Goal: Find specific page/section: Find specific page/section

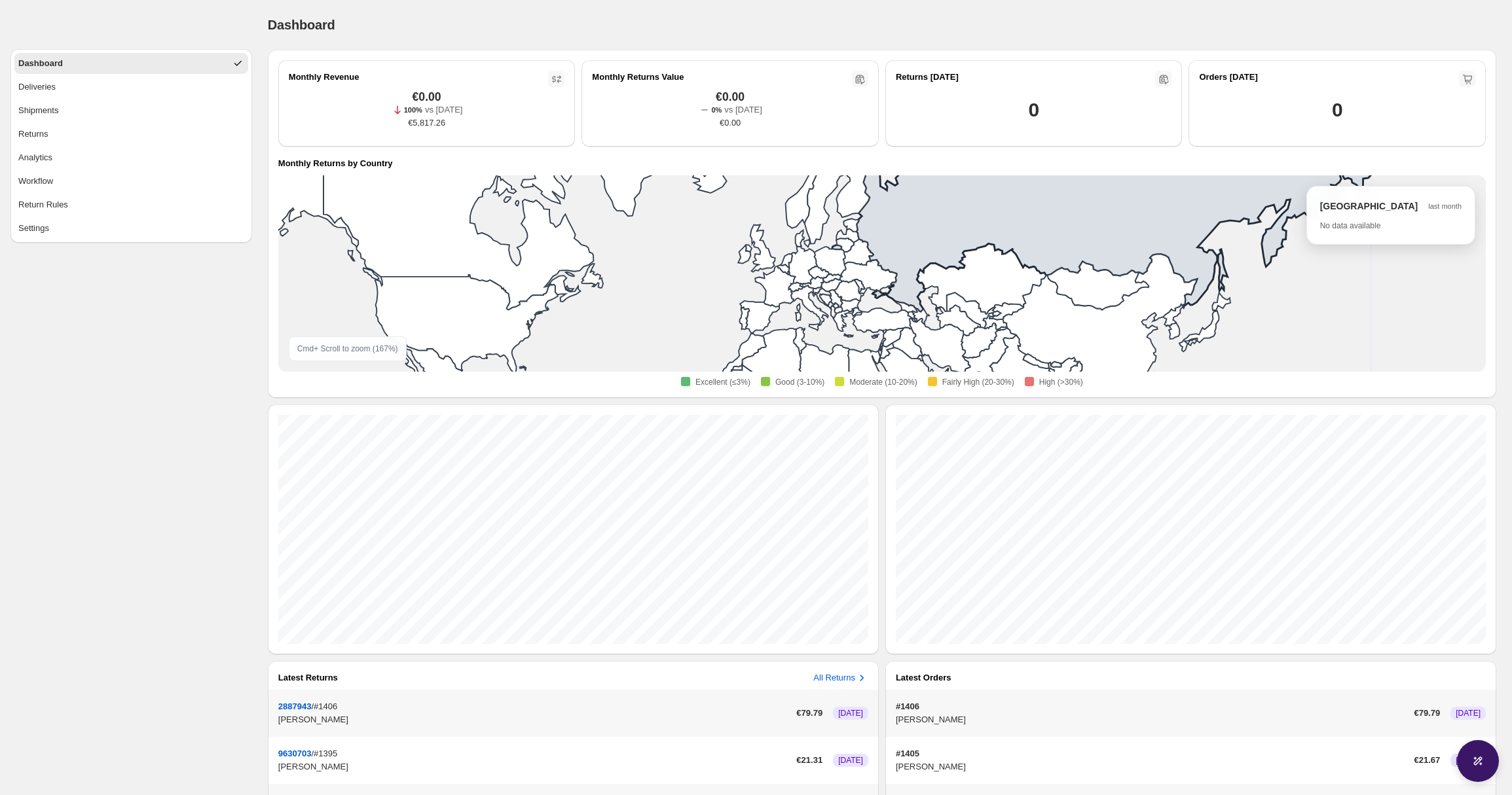
drag, startPoint x: 980, startPoint y: 241, endPoint x: 907, endPoint y: 217, distance: 76.8
click at [907, 217] on icon at bounding box center [801, 150] width 1139 height 323
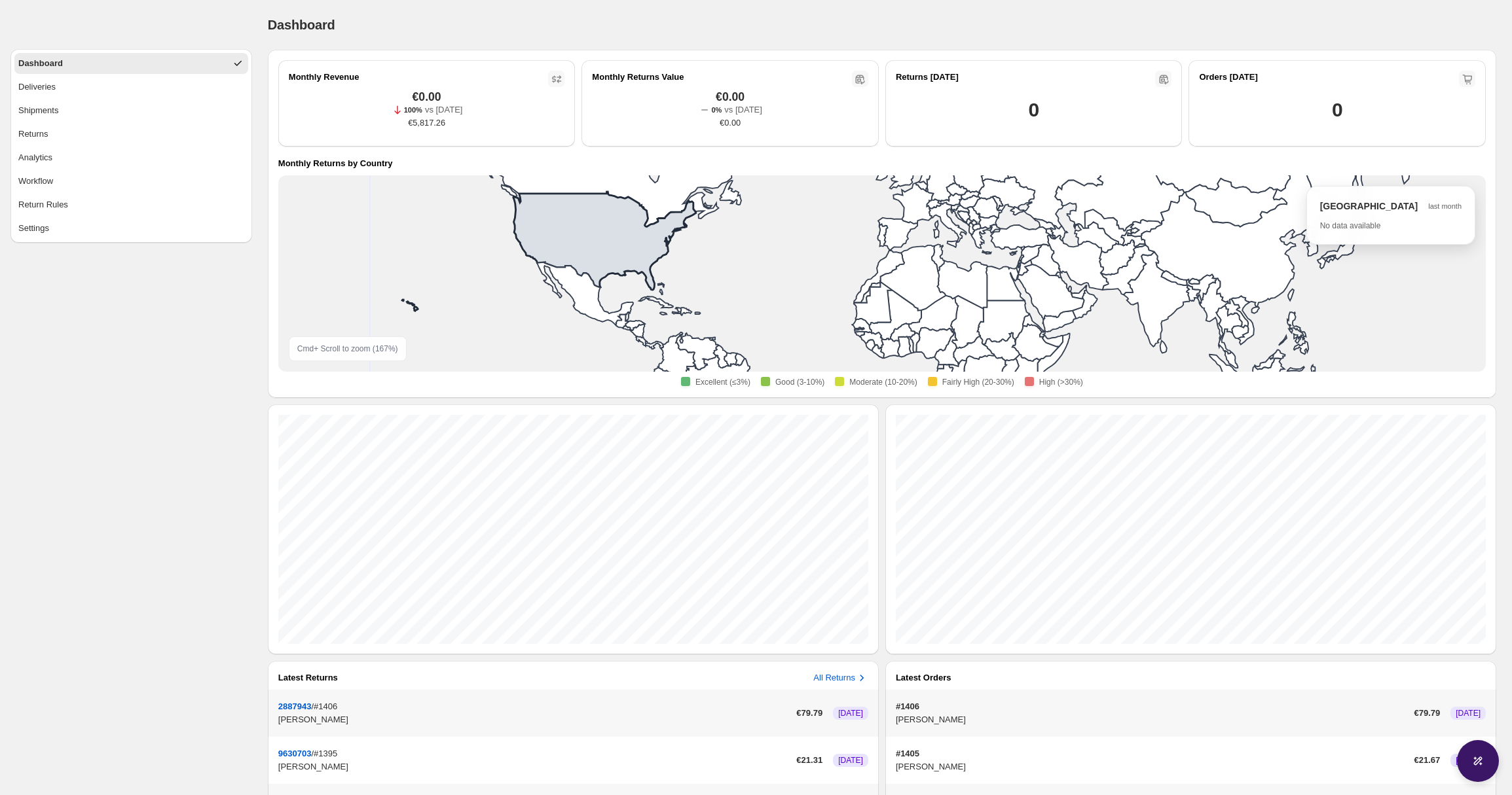
drag, startPoint x: 517, startPoint y: 284, endPoint x: 625, endPoint y: 226, distance: 122.6
click at [625, 226] on icon at bounding box center [939, 178] width 1139 height 267
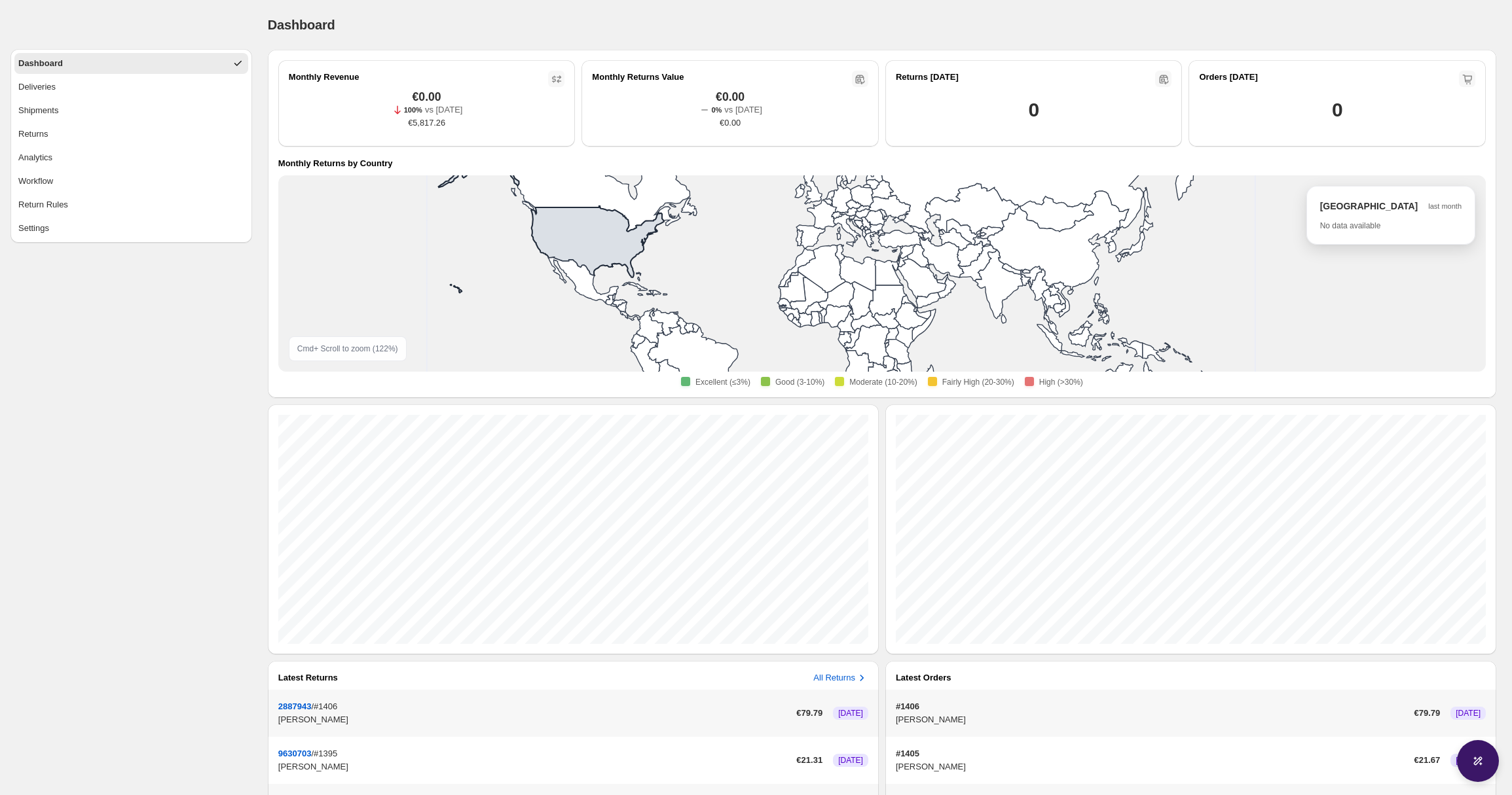
drag, startPoint x: 662, startPoint y: 242, endPoint x: 628, endPoint y: 267, distance: 42.2
click at [628, 267] on icon at bounding box center [882, 273] width 1207 height 196
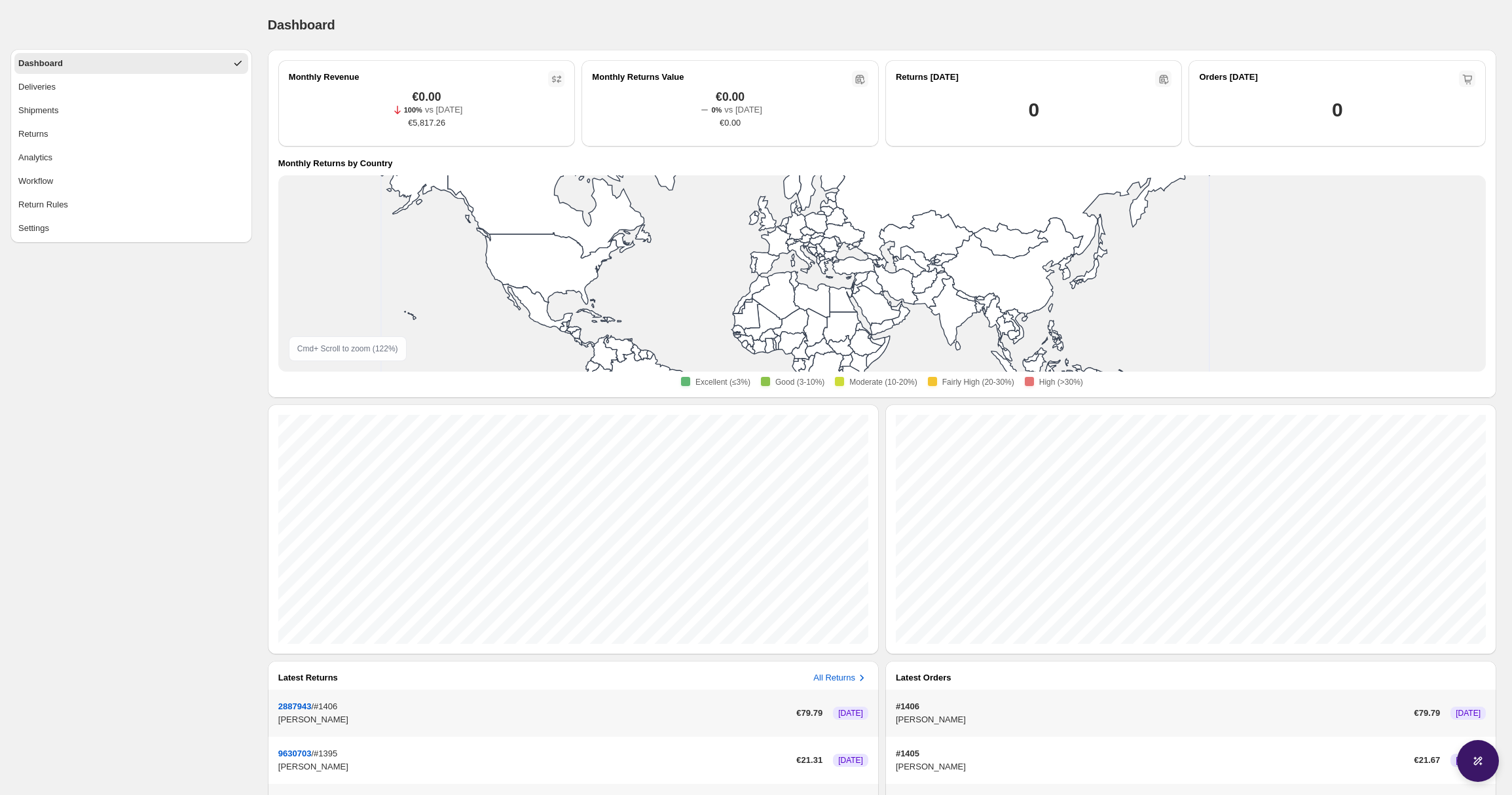
drag, startPoint x: 772, startPoint y: 225, endPoint x: 718, endPoint y: 257, distance: 62.8
click at [718, 257] on rect at bounding box center [882, 273] width 393 height 196
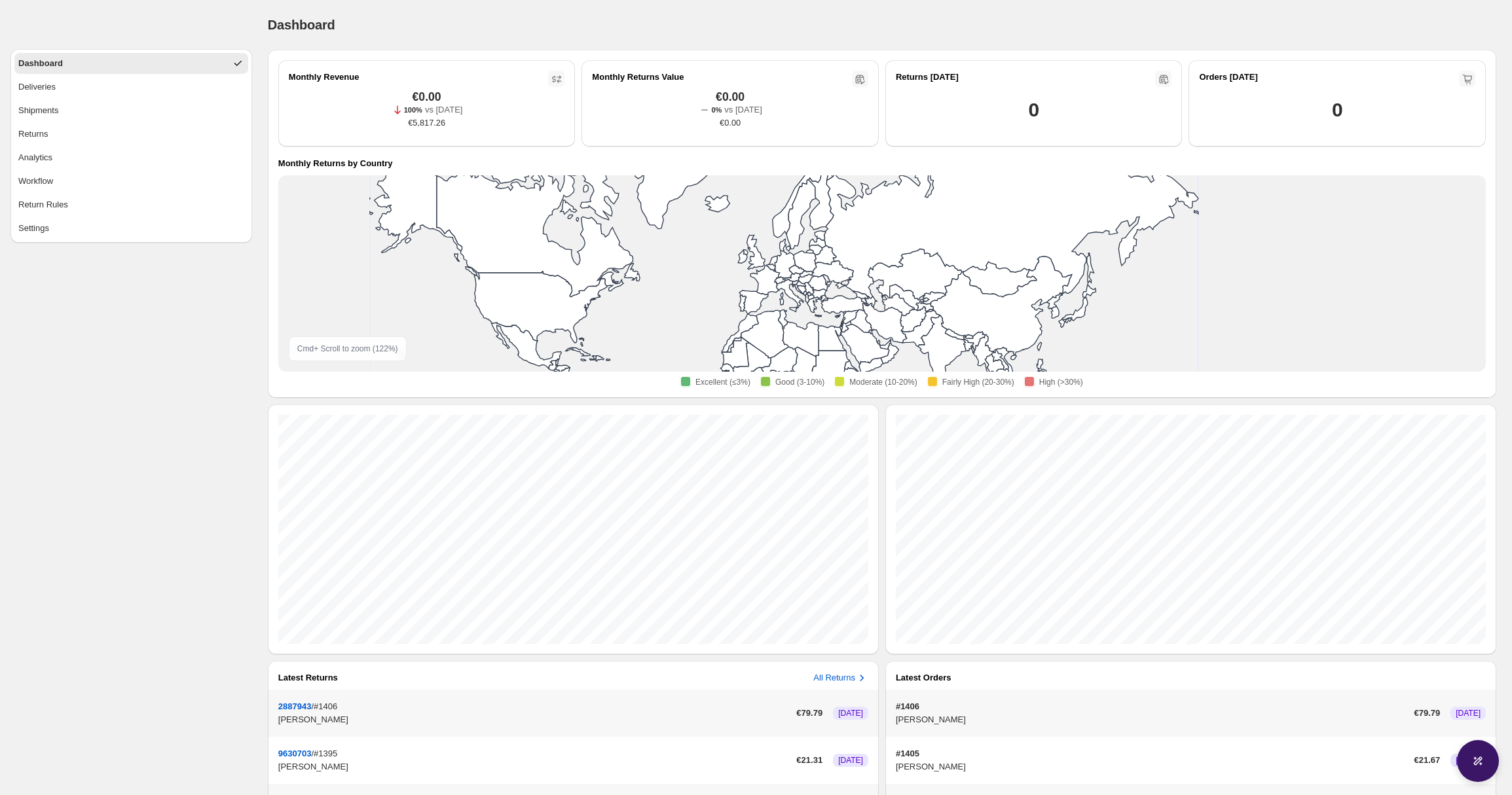
drag, startPoint x: 764, startPoint y: 231, endPoint x: 764, endPoint y: 267, distance: 36.0
click at [764, 267] on icon at bounding box center [753, 252] width 21 height 34
drag, startPoint x: 1047, startPoint y: 383, endPoint x: 1067, endPoint y: 381, distance: 20.1
click at [1067, 381] on div "High (>30%)" at bounding box center [1053, 382] width 58 height 10
click at [887, 403] on div "Monthly Revenue €0.00 100% vs [DATE] €5,817.26 Monthly Returns Value €0.00 0% v…" at bounding box center [881, 533] width 1228 height 967
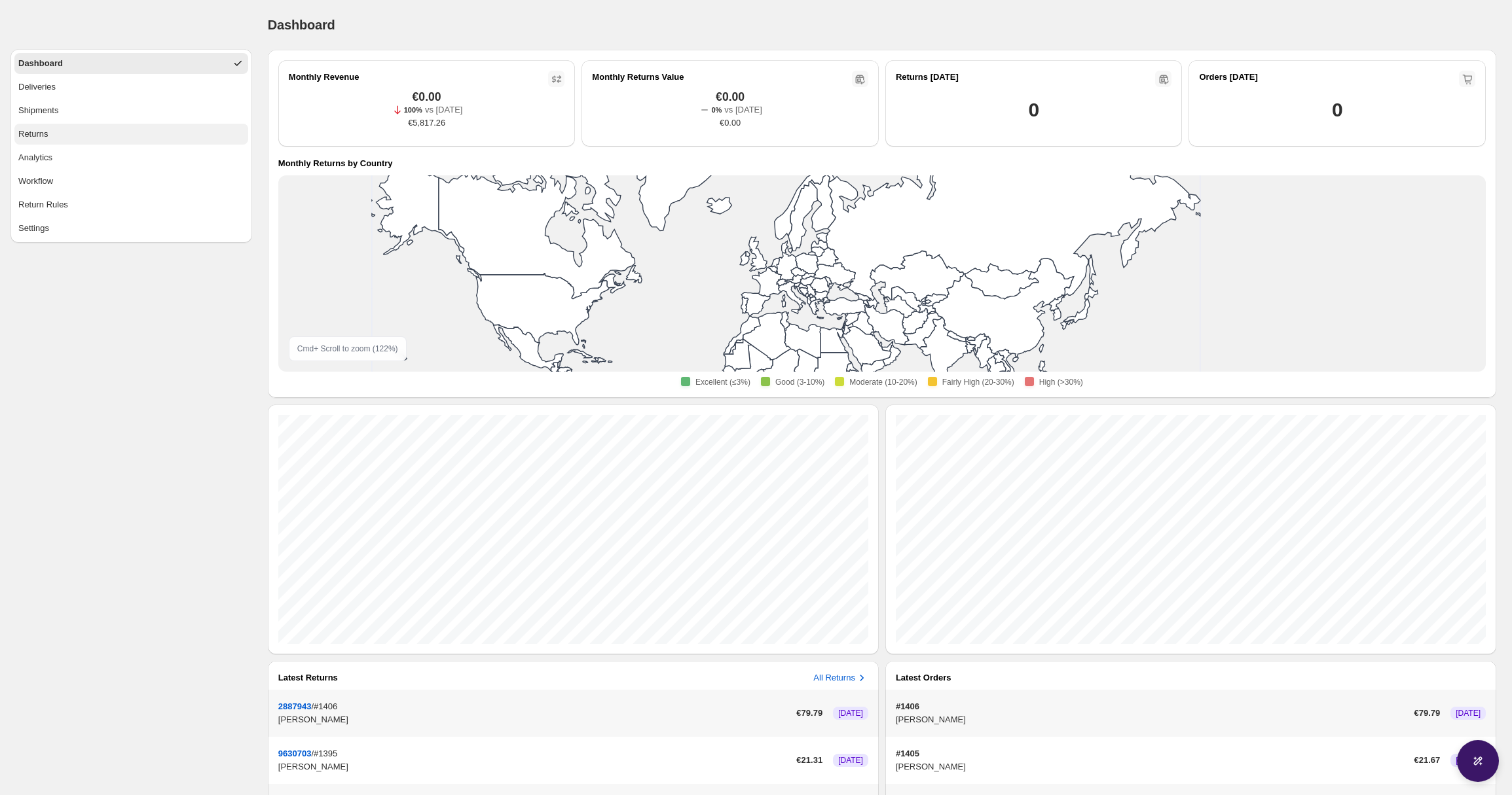
click at [57, 127] on button "Returns" at bounding box center [132, 134] width 234 height 21
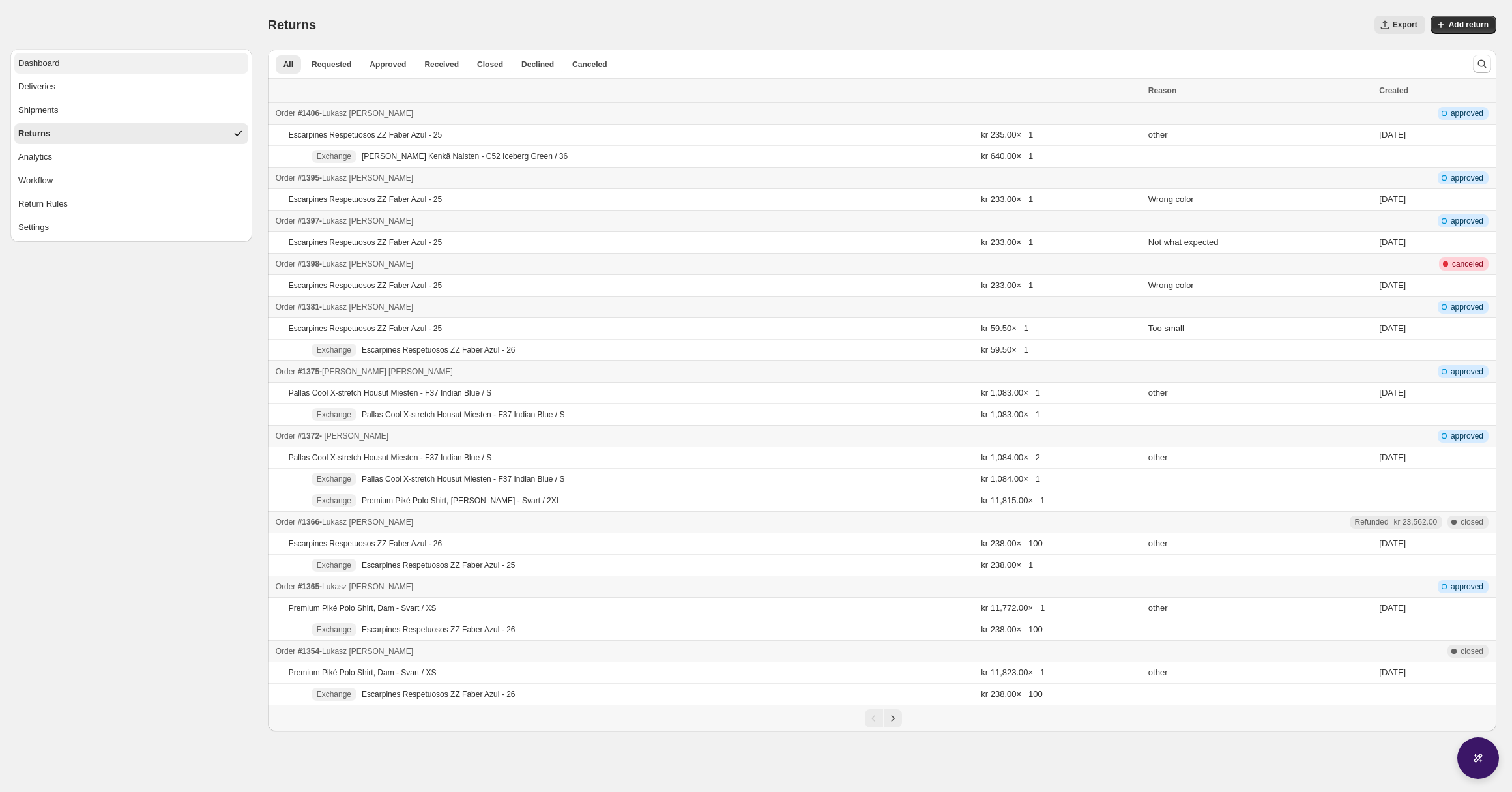
click at [92, 58] on button "Dashboard" at bounding box center [132, 63] width 234 height 21
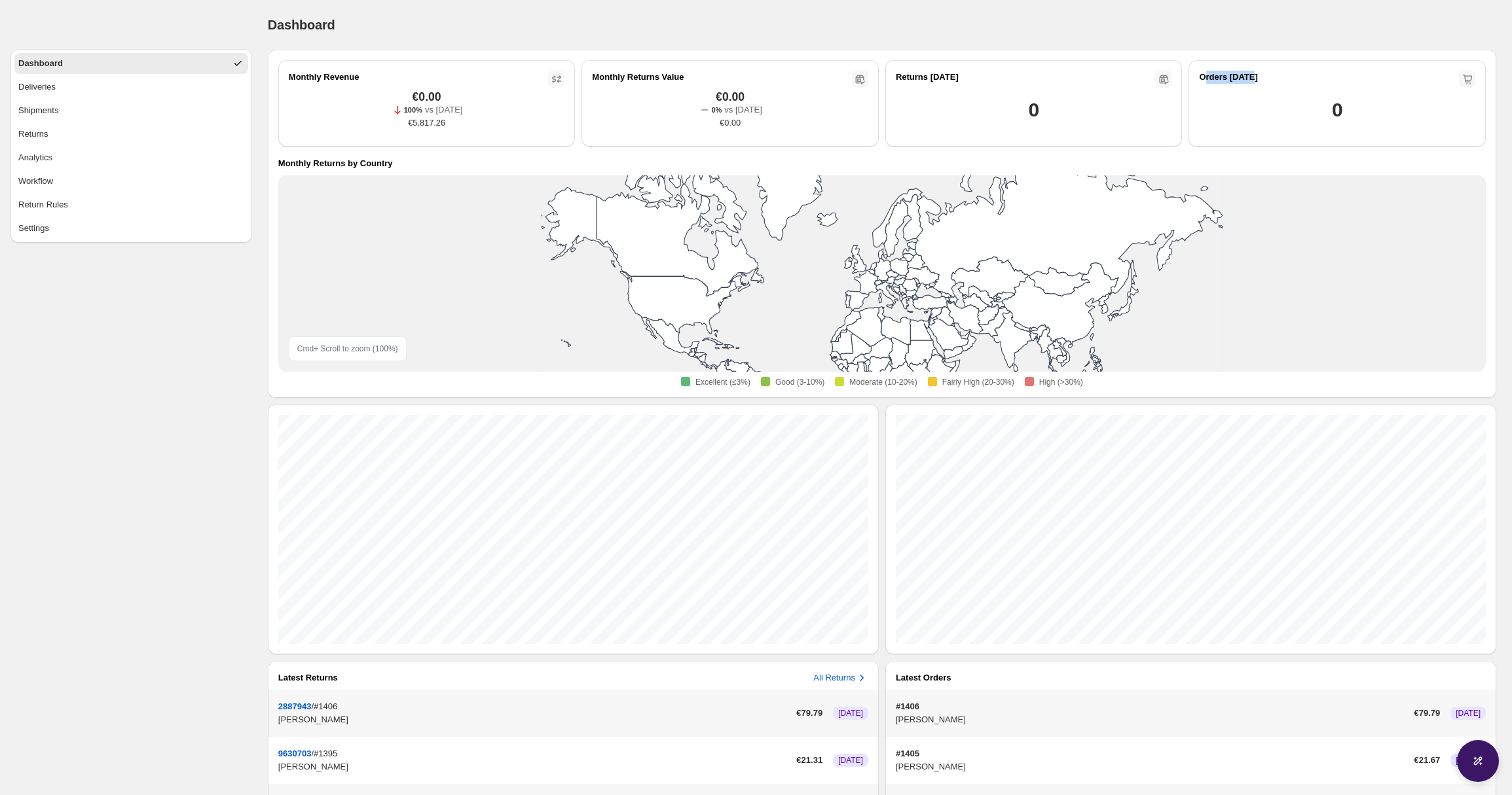
drag, startPoint x: 1253, startPoint y: 79, endPoint x: 1168, endPoint y: 78, distance: 85.0
click at [1204, 78] on h2 "Orders [DATE]" at bounding box center [1228, 77] width 58 height 13
drag, startPoint x: 963, startPoint y: 83, endPoint x: 893, endPoint y: 80, distance: 70.1
click at [893, 80] on div "Returns [DATE] 0" at bounding box center [1033, 104] width 297 height 87
click at [751, 18] on div "Dashboard" at bounding box center [881, 24] width 1228 height 18
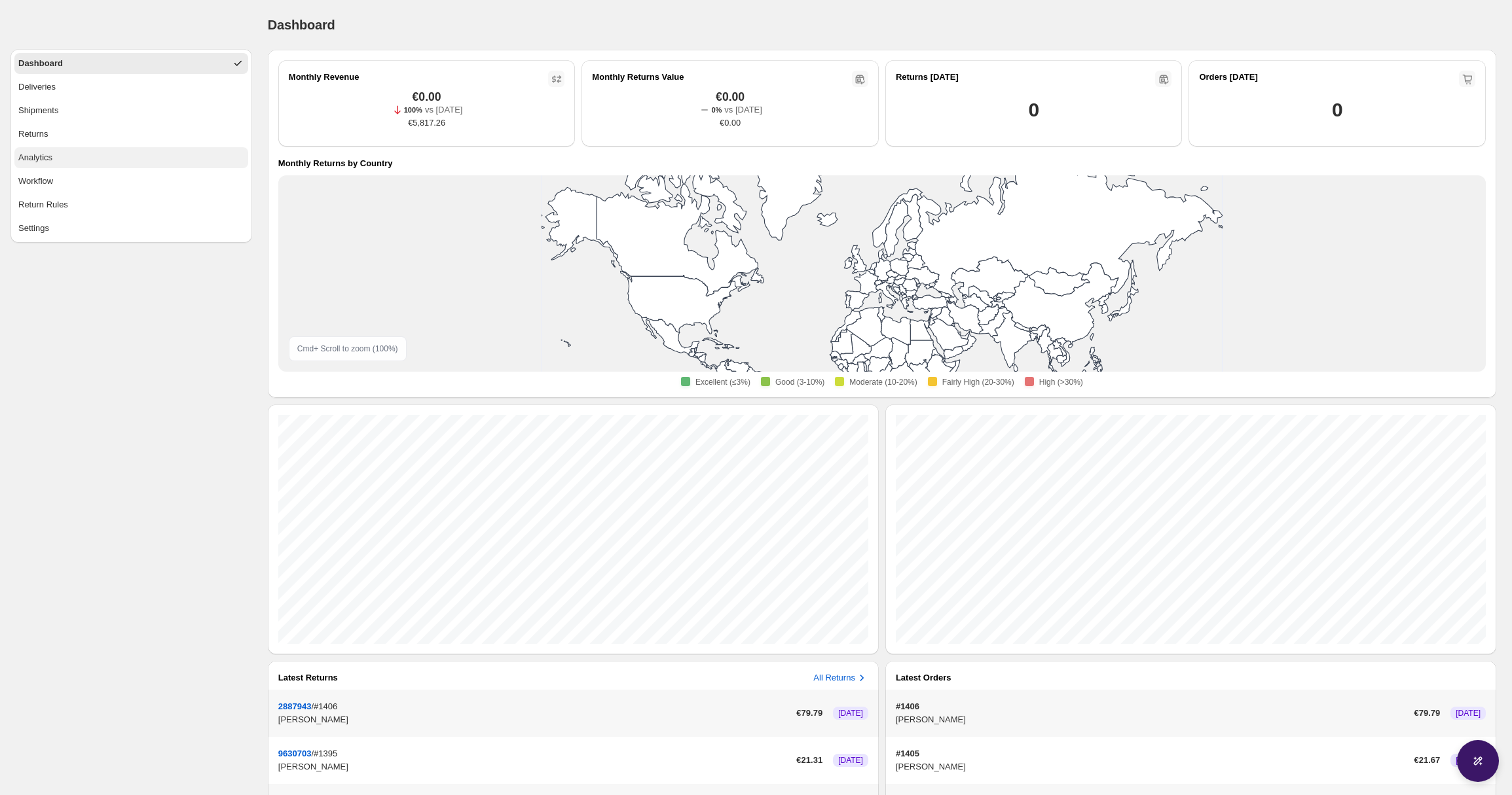
click at [36, 154] on span "Analytics" at bounding box center [35, 158] width 34 height 13
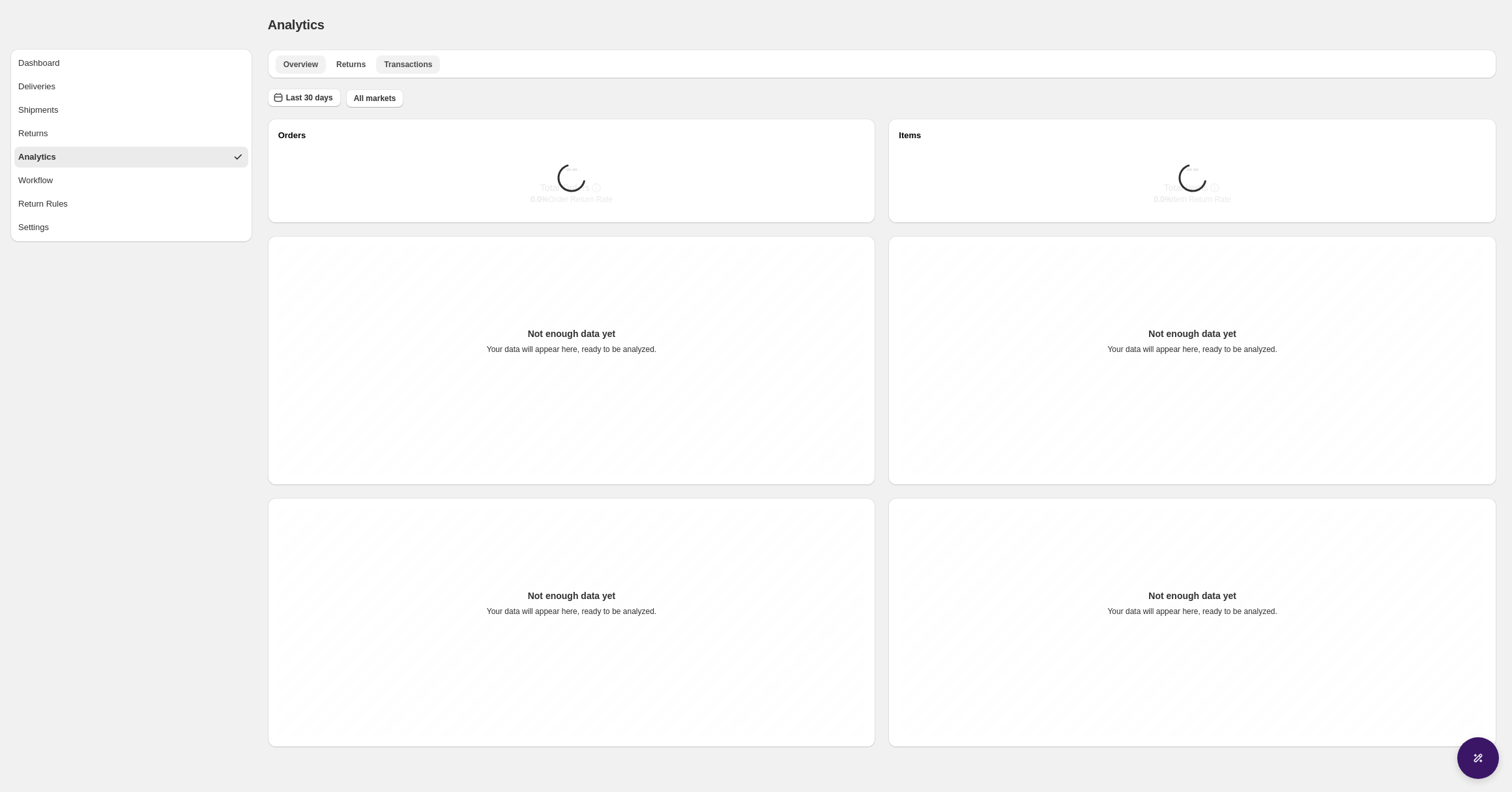
click at [407, 64] on span "Transactions" at bounding box center [408, 64] width 48 height 10
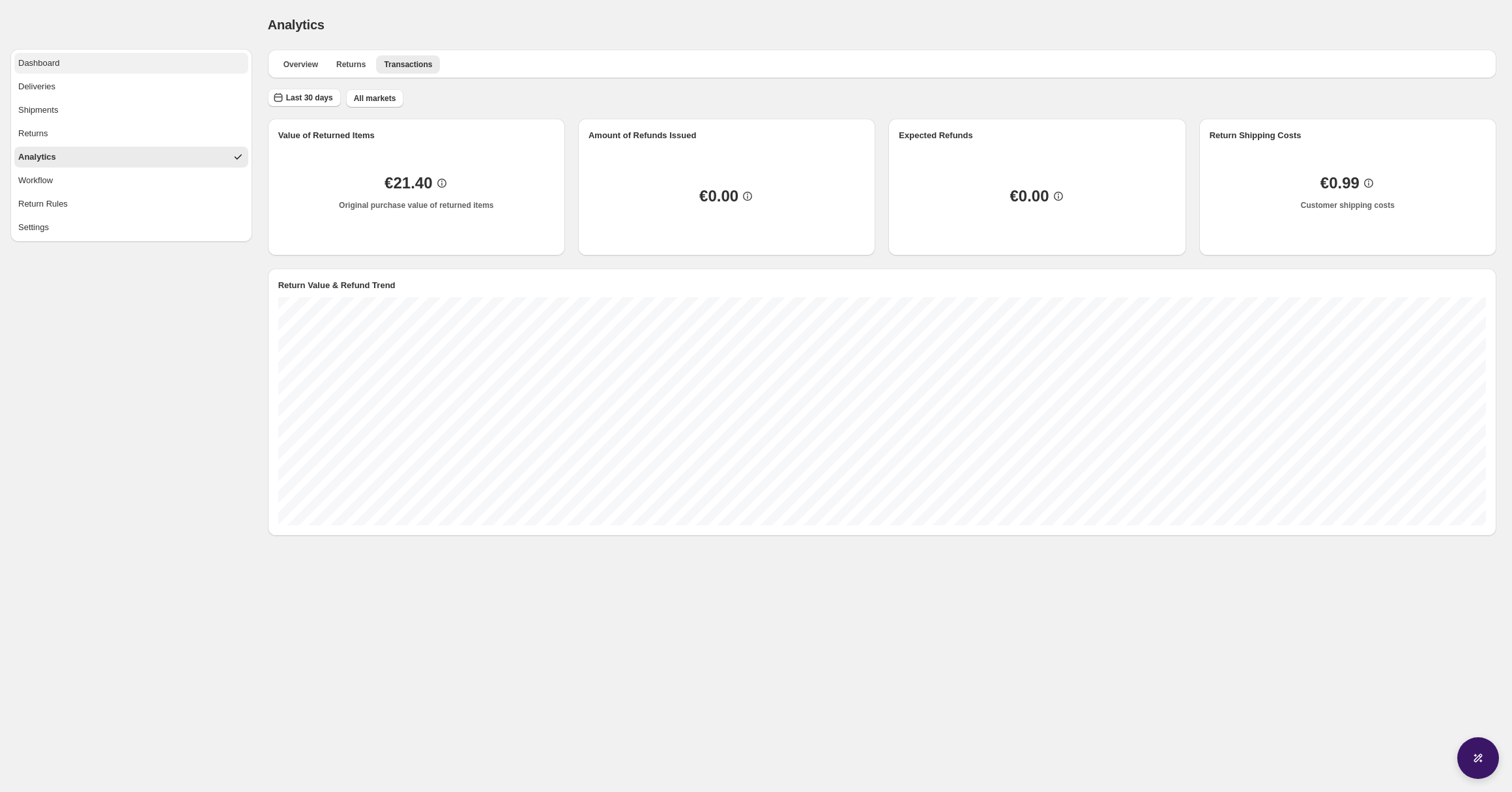
click at [60, 60] on span "Dashboard" at bounding box center [39, 63] width 42 height 13
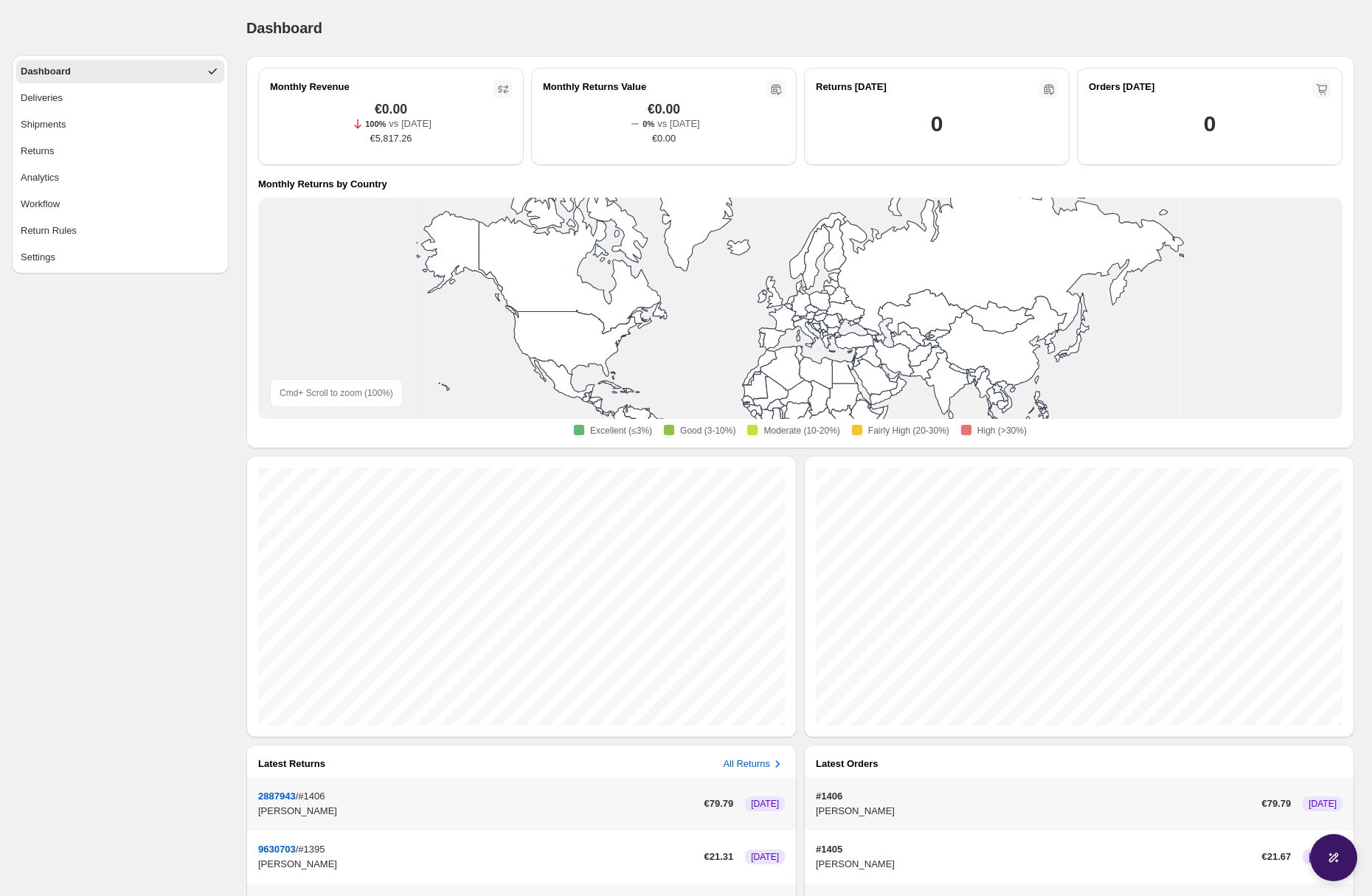
click at [224, 409] on div "Dashboard Deliveries Shipments Returns Analytics Workflow Return Rules Settings" at bounding box center [114, 585] width 229 height 1170
click at [233, 45] on div "Dashboard. This page is ready Dashboard Monthly Revenue €0.00 100% vs [DATE] €5…" at bounding box center [800, 585] width 1143 height 1170
click at [94, 152] on button "Returns" at bounding box center [120, 151] width 208 height 24
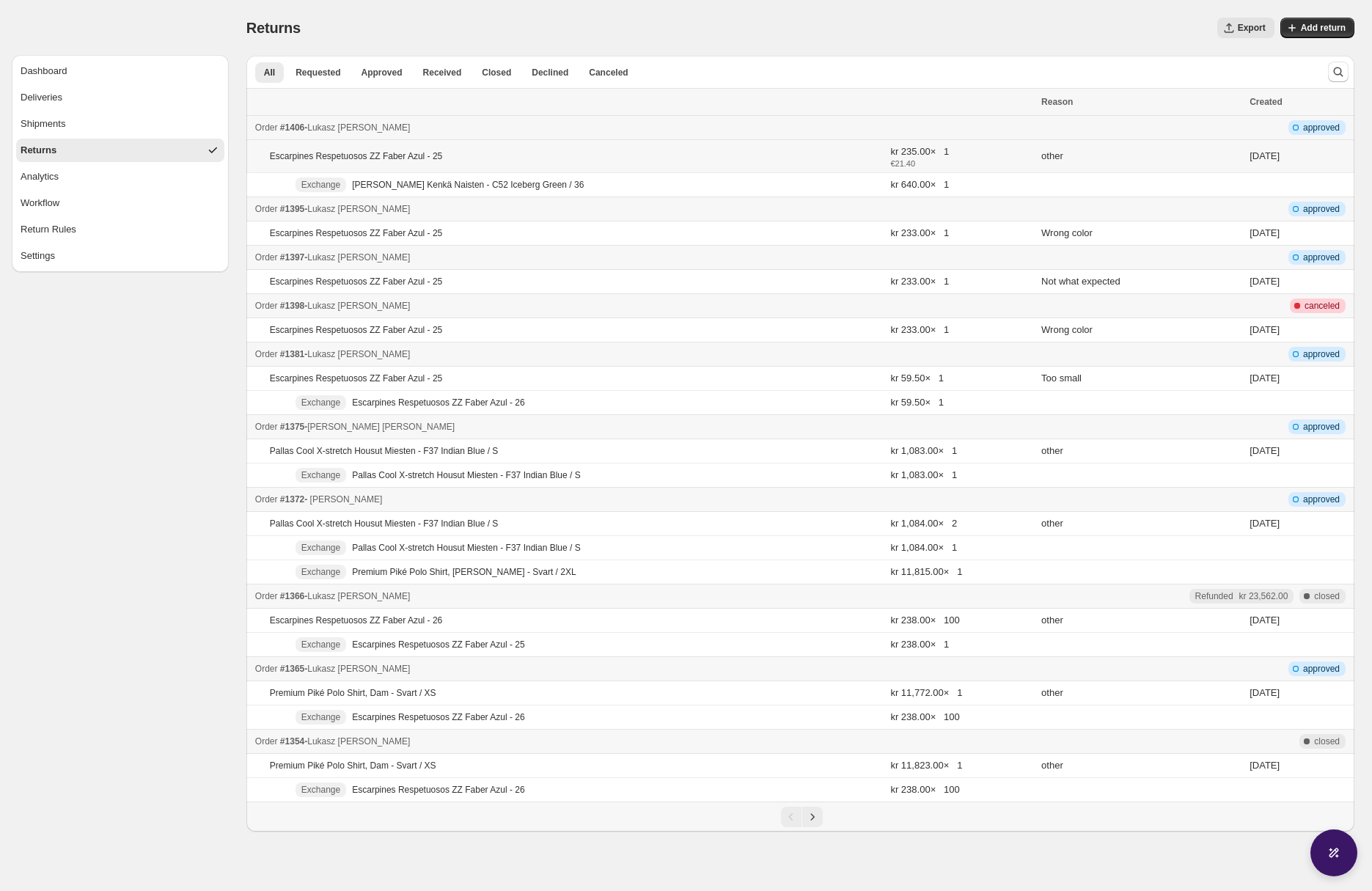
click at [362, 158] on p "Escarpines Respetuosos ZZ Faber Azul - 25" at bounding box center [356, 156] width 172 height 12
click at [385, 226] on p "Escarpines Respetuosos ZZ Faber Azul - 25" at bounding box center [356, 229] width 172 height 12
click at [368, 276] on p "Escarpines Respetuosos ZZ Faber Azul - 25" at bounding box center [356, 278] width 172 height 12
